Goal: Task Accomplishment & Management: Manage account settings

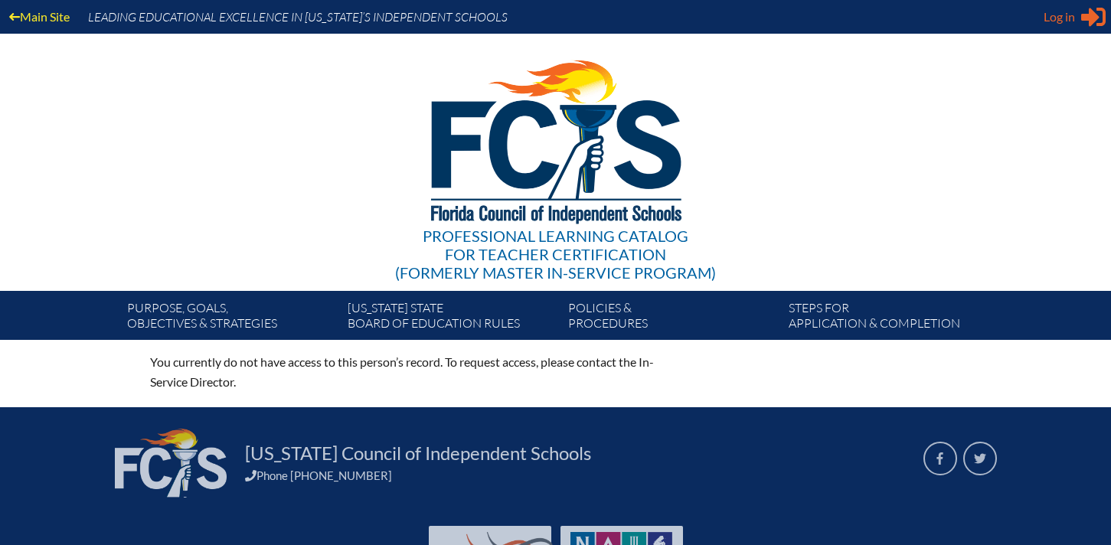
type input "[EMAIL_ADDRESS][DOMAIN_NAME]"
click at [1061, 13] on span "Log in" at bounding box center [1059, 17] width 31 height 18
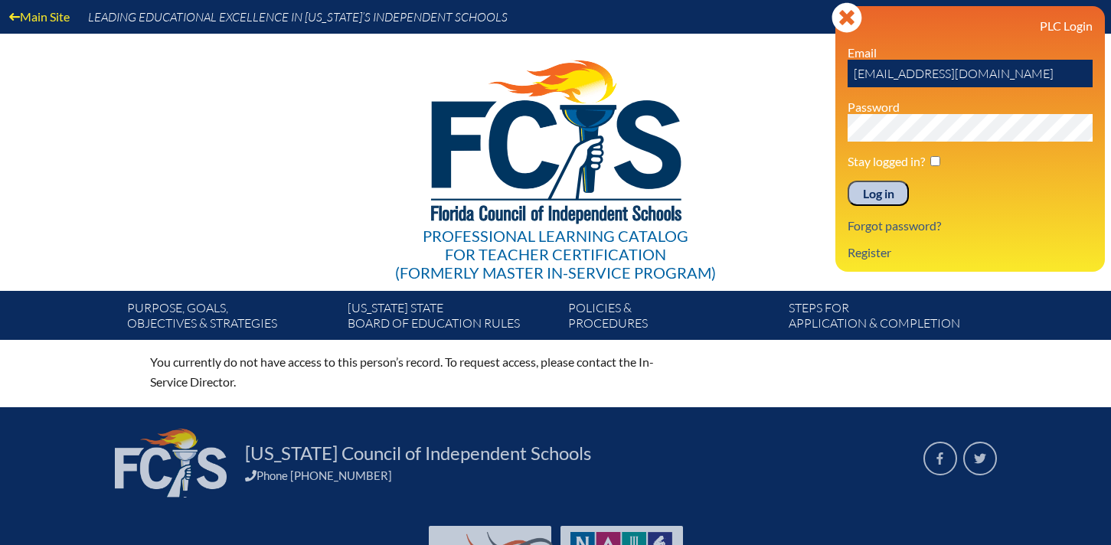
click at [863, 206] on input "Log in" at bounding box center [878, 194] width 61 height 26
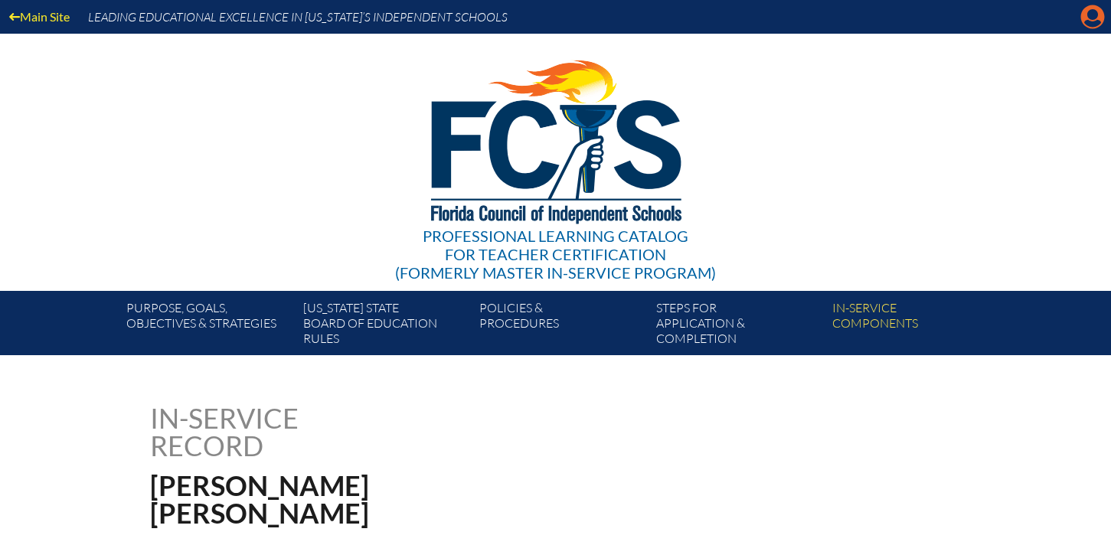
click at [1092, 11] on icon "Manage account" at bounding box center [1093, 17] width 25 height 25
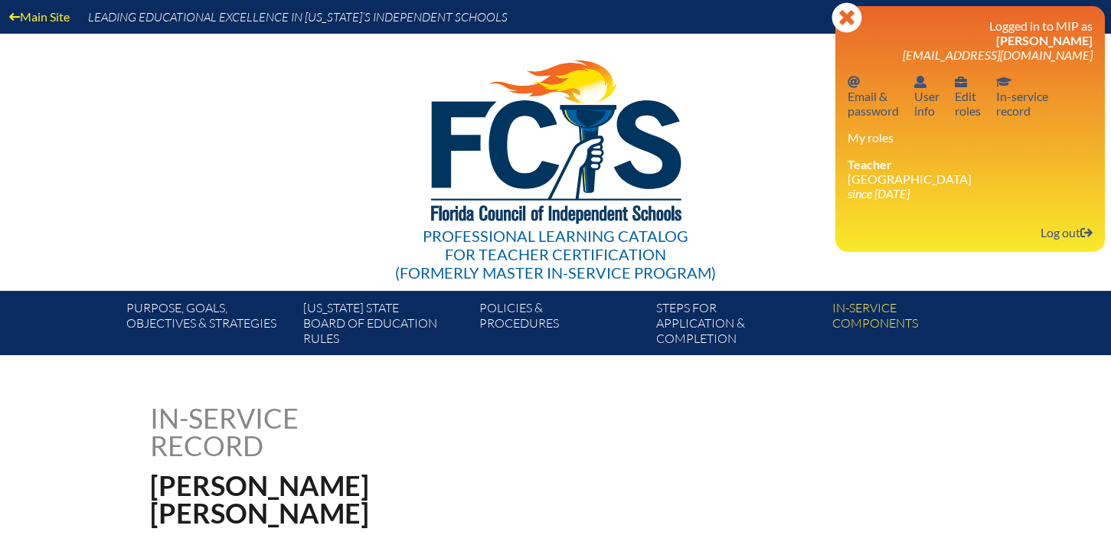
click at [907, 92] on div "Email password Email & password User info User info User info Edit roles In-ser…" at bounding box center [970, 102] width 245 height 56
click at [924, 92] on link "User info User info" at bounding box center [927, 96] width 38 height 50
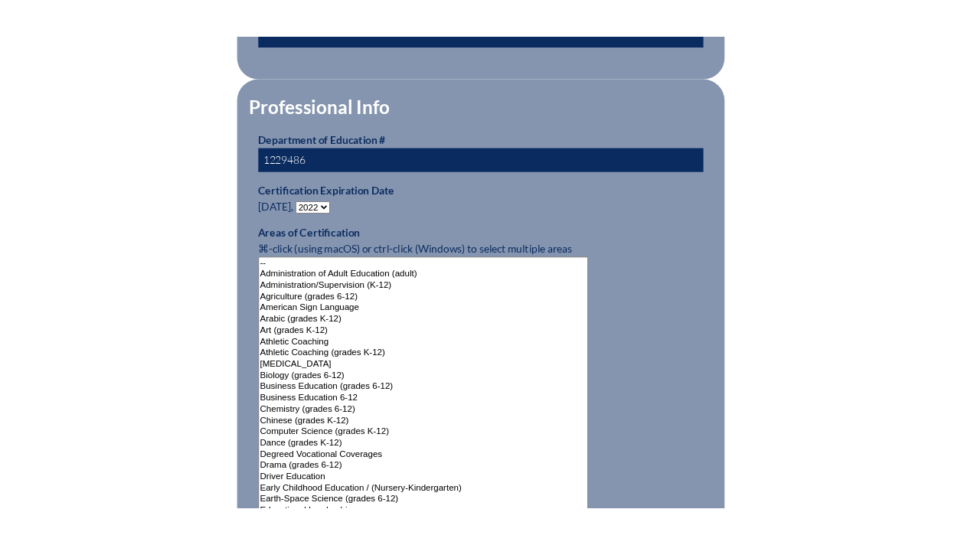
scroll to position [959, 0]
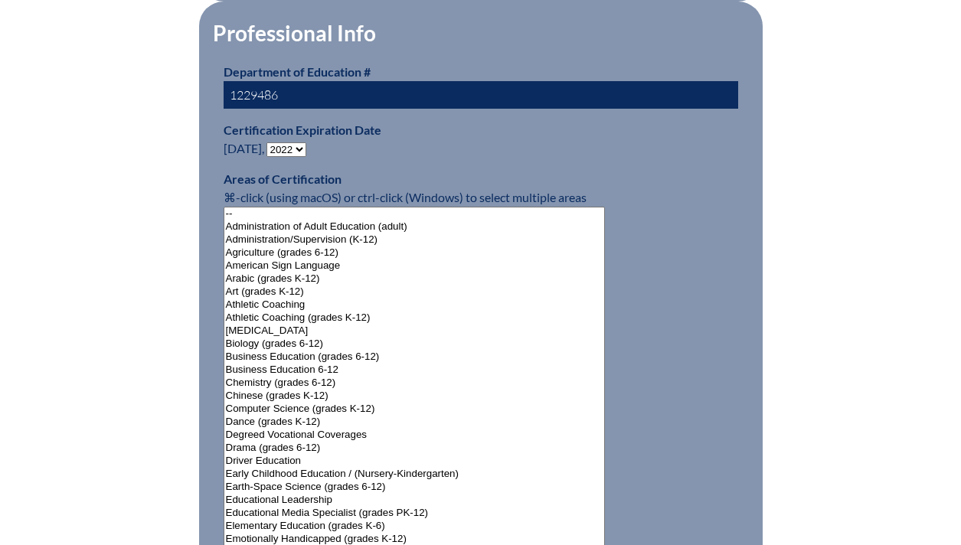
click at [301, 144] on select "- 2031 2030 2029 2028 2027 2026 2025 2024 2023 2022 2021 2020 2019 2018 2017 20…" at bounding box center [287, 149] width 40 height 15
select select "2030"
click at [270, 142] on select "- 2031 2030 2029 2028 2027 2026 2025 2024 2023 2022 2021 2020 2019 2018 2017 20…" at bounding box center [287, 149] width 40 height 15
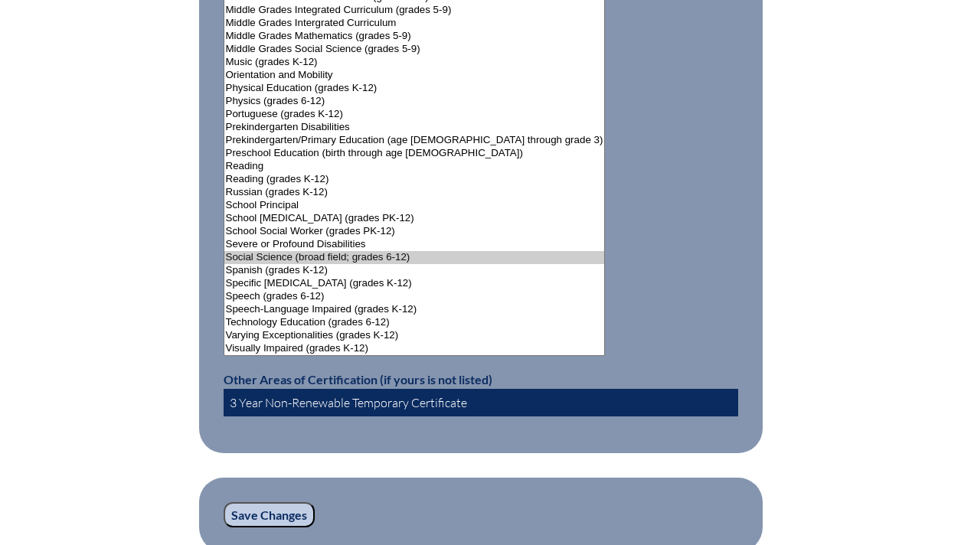
scroll to position [1910, 0]
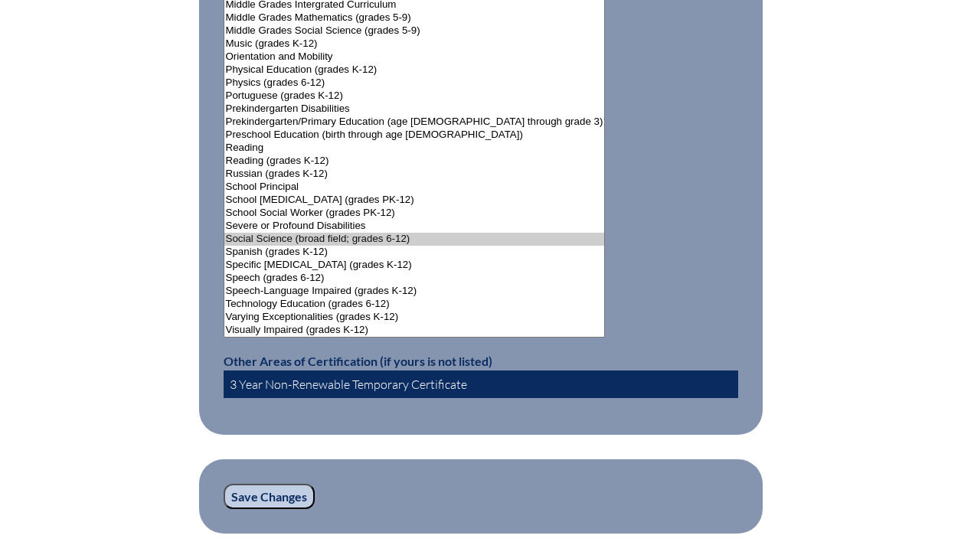
click at [392, 390] on input "3 Year Non-Renewable Temporary Certificate" at bounding box center [481, 385] width 515 height 28
click at [277, 493] on input "Save Changes" at bounding box center [269, 497] width 91 height 26
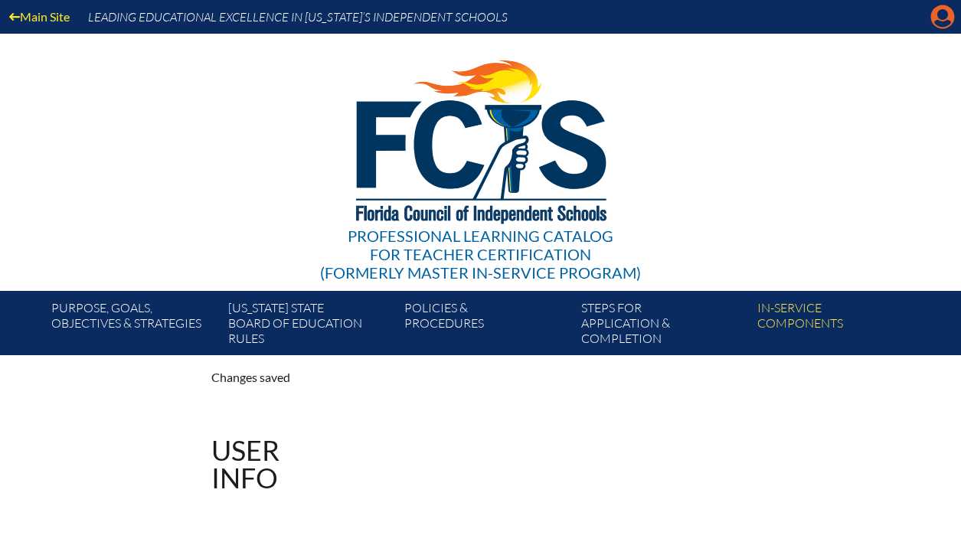
click at [937, 14] on icon at bounding box center [943, 17] width 24 height 24
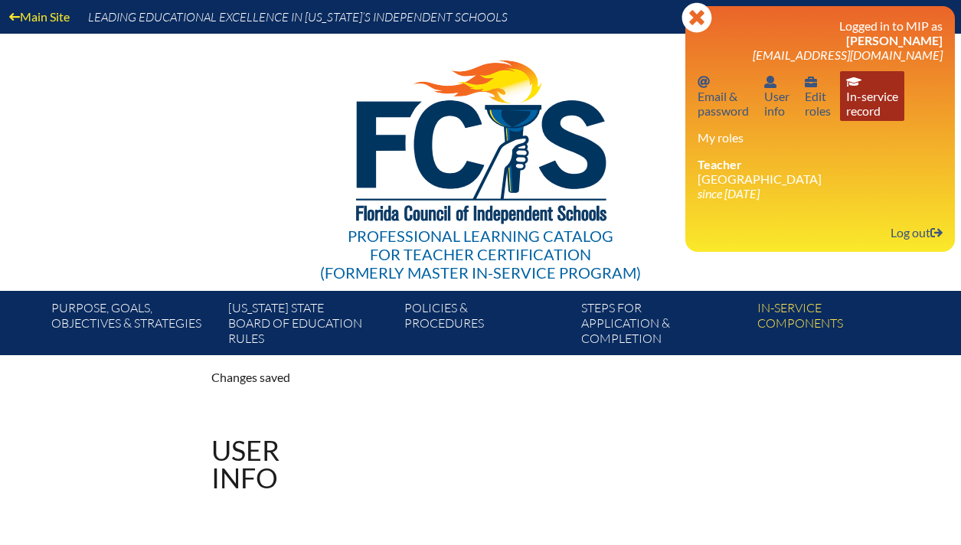
click at [851, 105] on link "In-service record In-service record" at bounding box center [872, 96] width 64 height 50
